Goal: Transaction & Acquisition: Purchase product/service

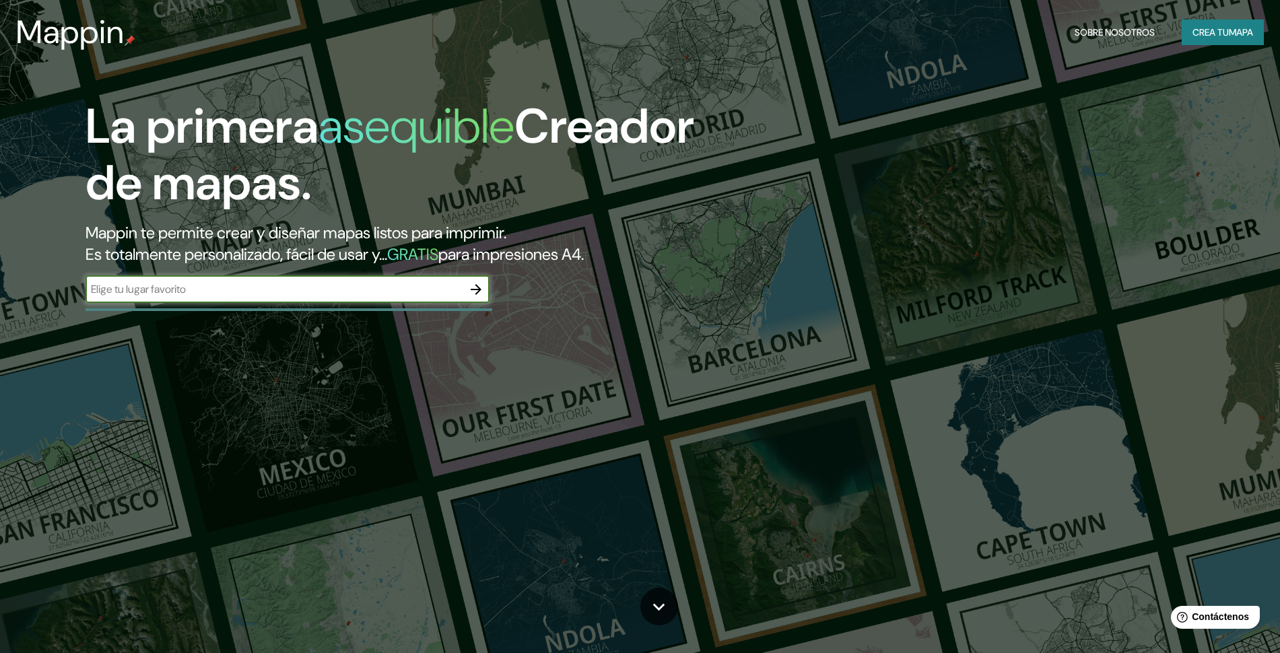
click at [1199, 24] on font "Crea tu" at bounding box center [1210, 33] width 36 height 18
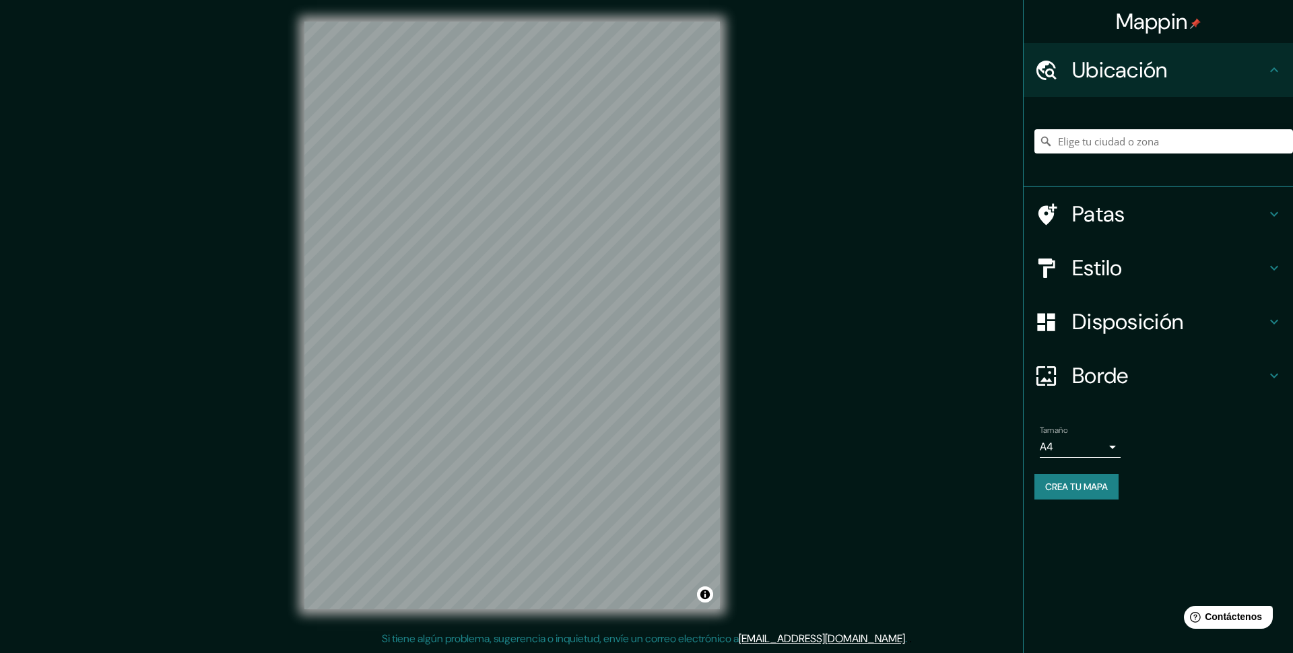
click at [1110, 440] on body "Mappin Ubicación Patas Estilo Disposición Borde Elige un borde. Consejo : puede…" at bounding box center [646, 326] width 1293 height 653
click at [1076, 500] on li "A3" at bounding box center [1080, 500] width 81 height 25
type input "a4"
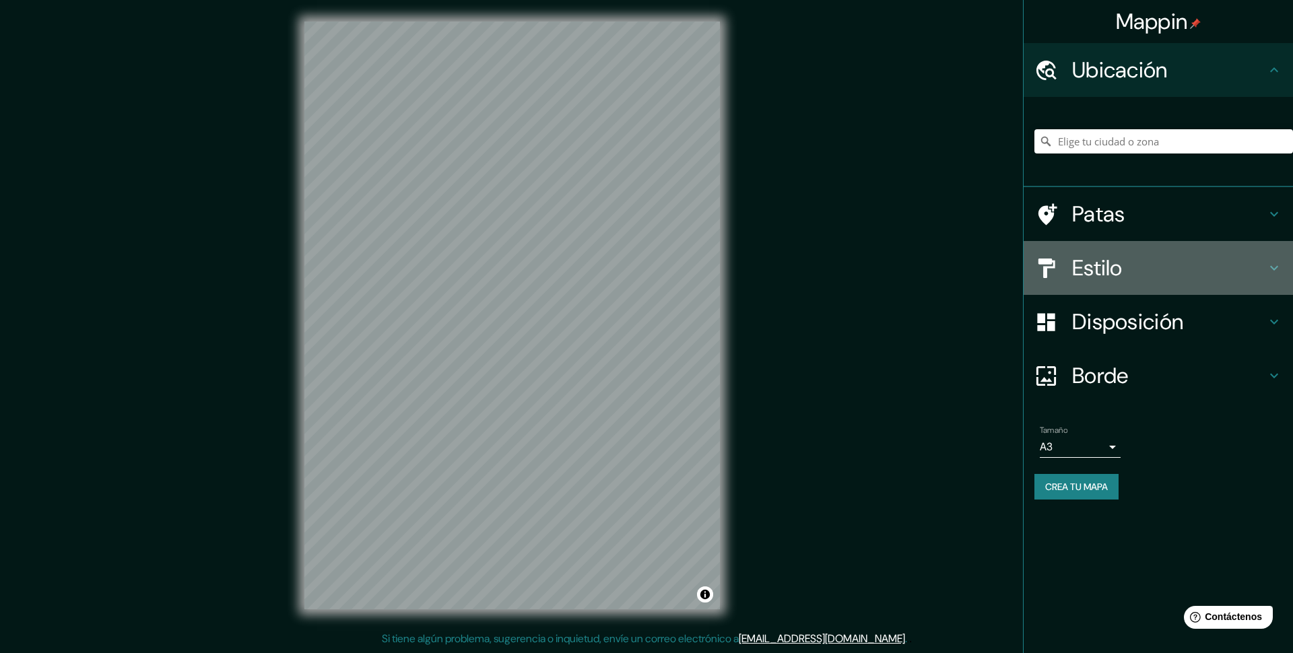
click at [1118, 263] on font "Estilo" at bounding box center [1097, 268] width 51 height 28
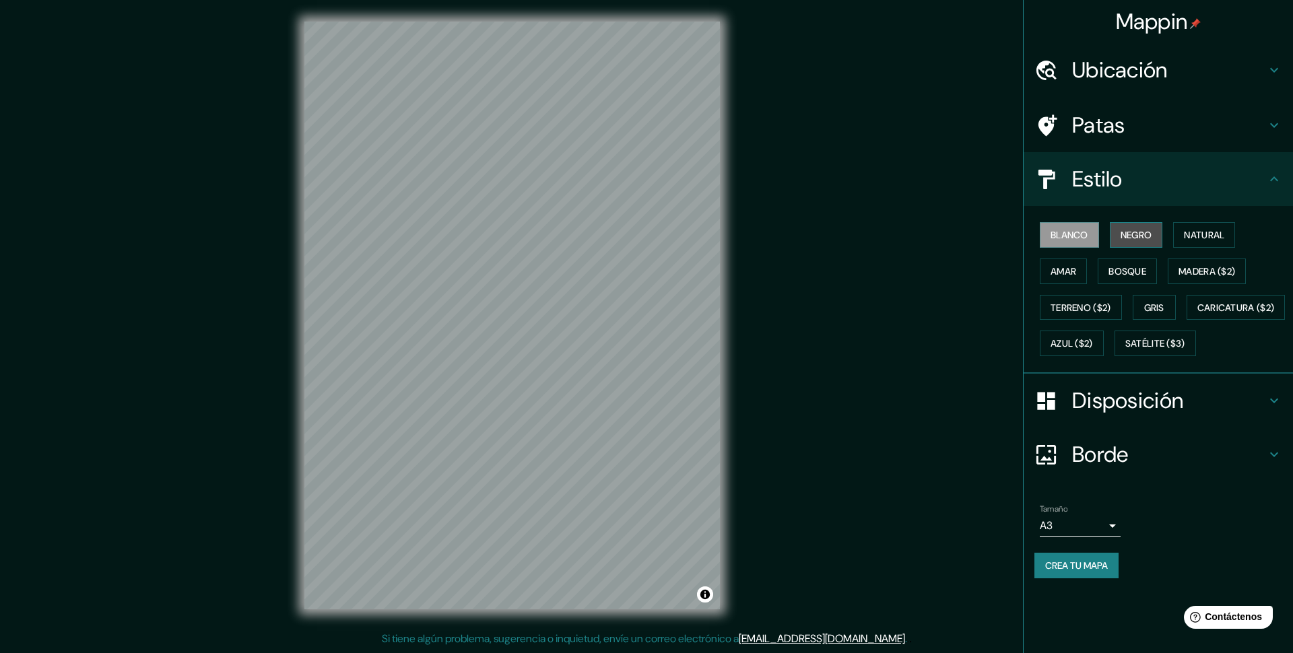
click at [1141, 236] on font "Negro" at bounding box center [1136, 235] width 32 height 12
click at [1207, 243] on font "Natural" at bounding box center [1204, 235] width 40 height 18
click at [1076, 270] on font "Amar" at bounding box center [1063, 271] width 26 height 12
click at [1131, 270] on font "Bosque" at bounding box center [1127, 271] width 38 height 12
click at [1186, 265] on font "Madera ($2)" at bounding box center [1206, 271] width 57 height 12
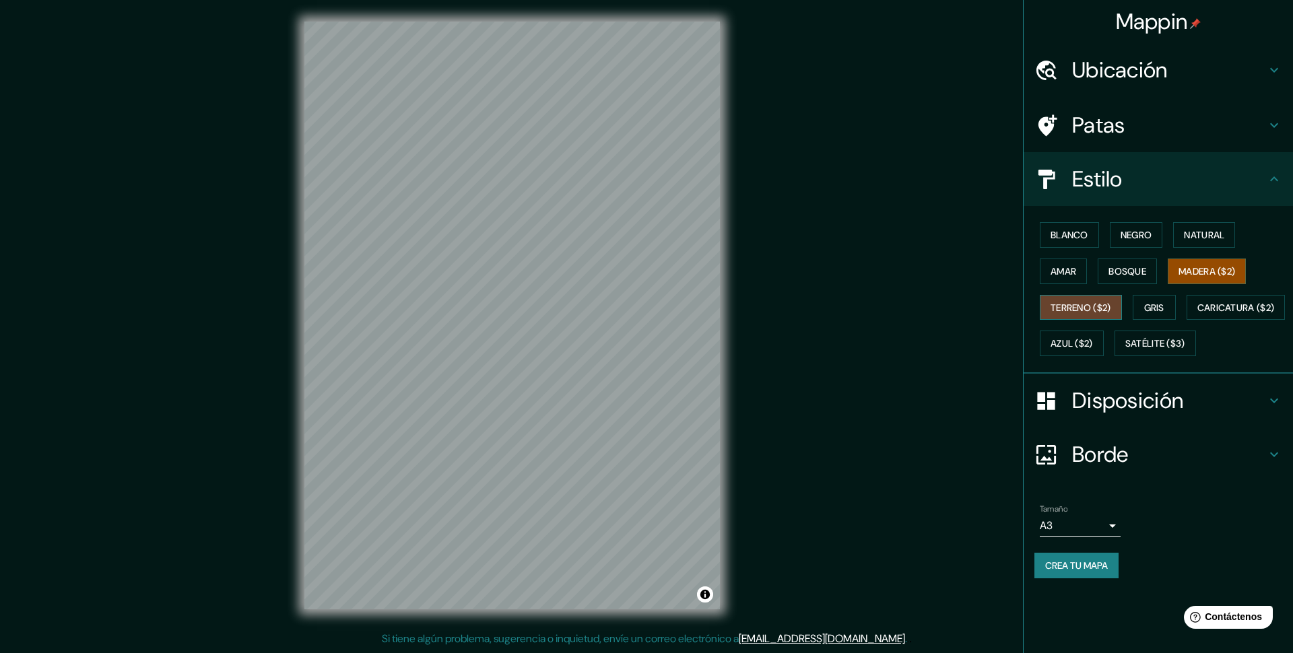
click at [1063, 305] on font "Terreno ($2)" at bounding box center [1080, 308] width 61 height 12
click at [1156, 307] on font "Gris" at bounding box center [1154, 308] width 20 height 12
